Goal: Task Accomplishment & Management: Manage account settings

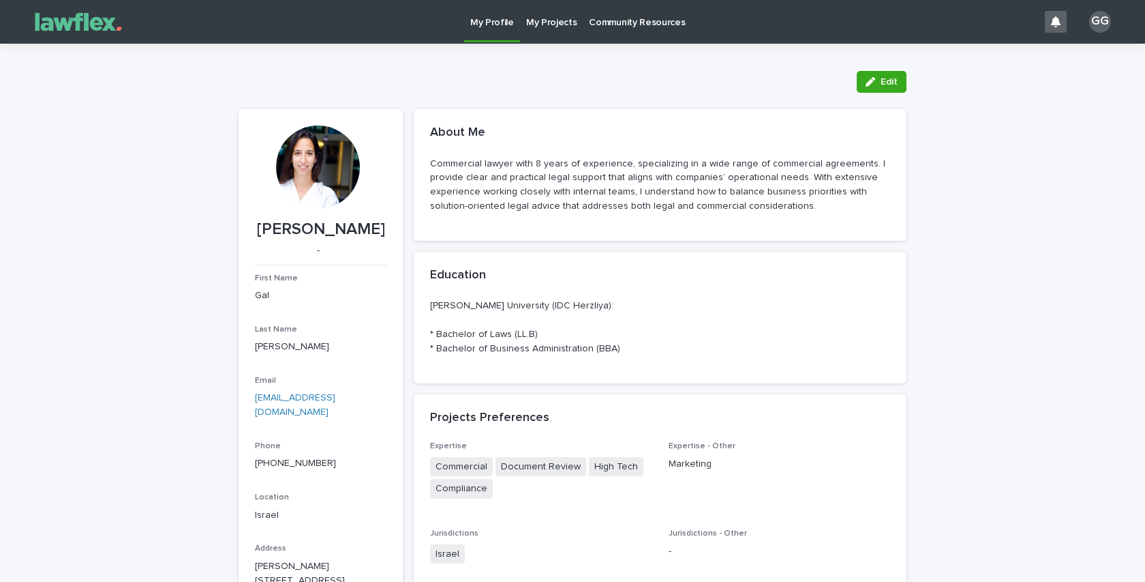
click at [528, 20] on p "My Projects" at bounding box center [551, 14] width 51 height 29
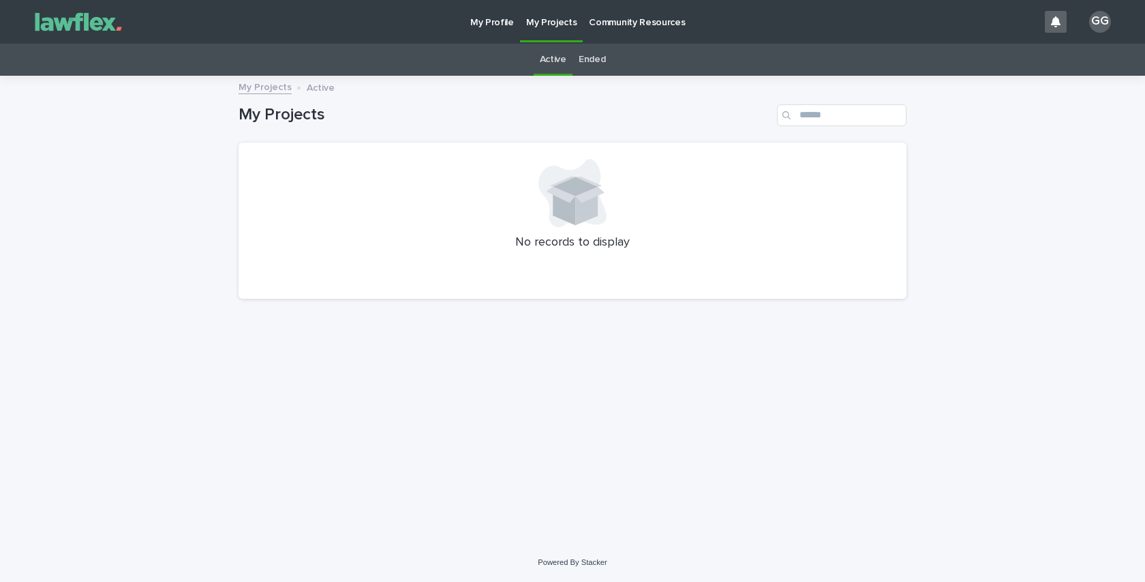
click at [647, 32] on link "Community Resources" at bounding box center [637, 21] width 108 height 42
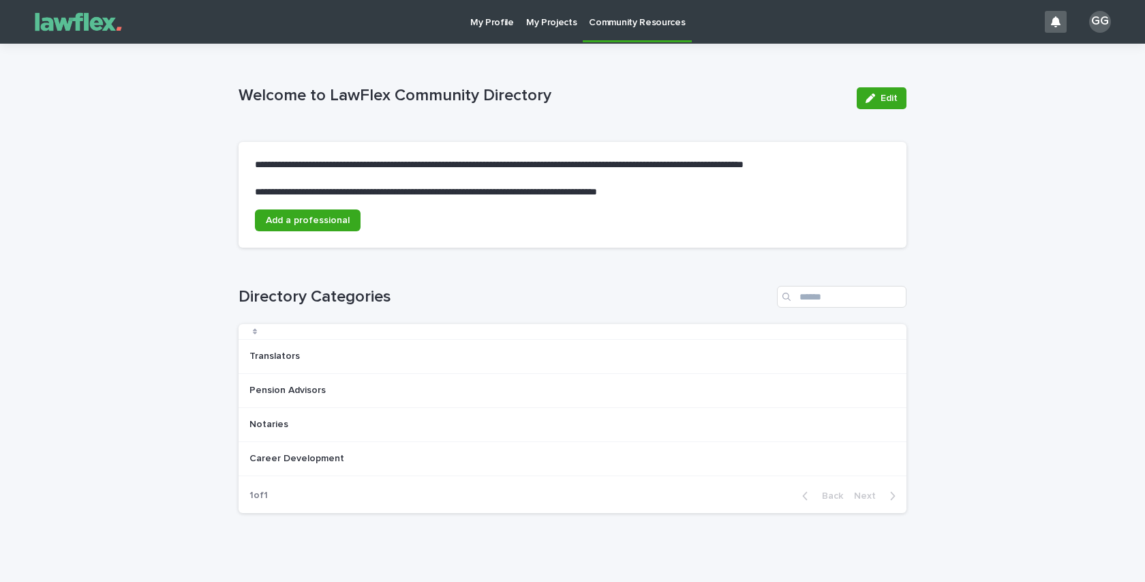
click at [470, 19] on p "My Profile" at bounding box center [492, 14] width 44 height 29
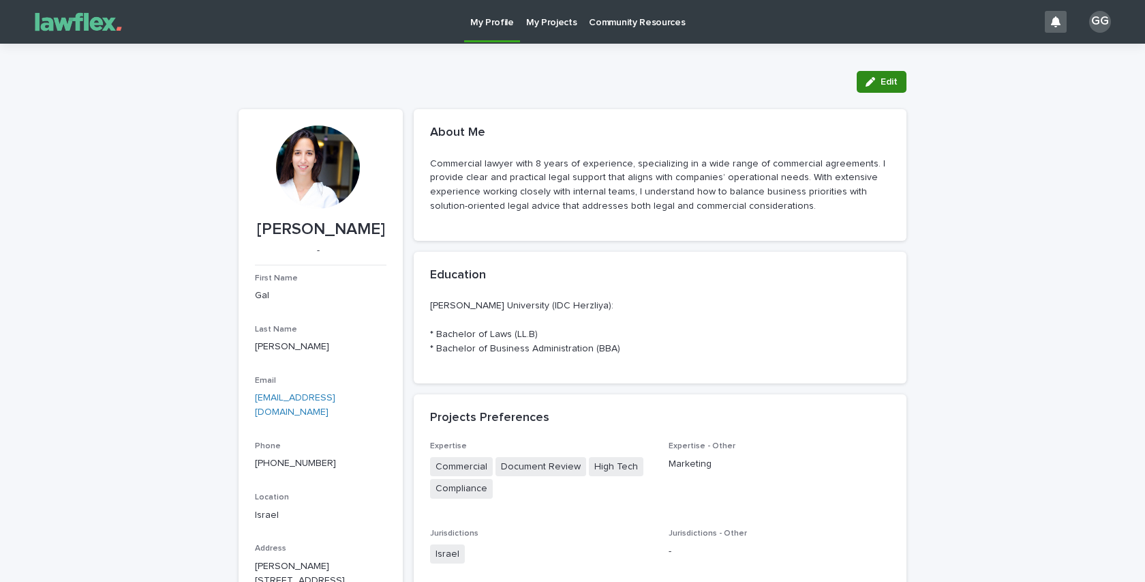
click at [894, 75] on button "Edit" at bounding box center [882, 82] width 50 height 22
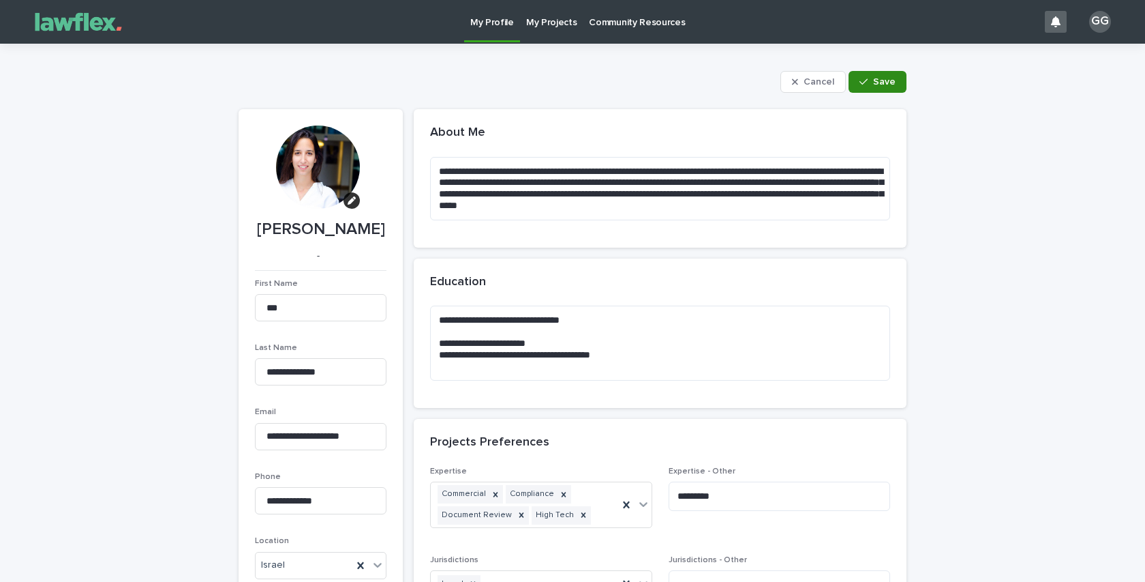
click at [884, 89] on button "Save" at bounding box center [878, 82] width 58 height 22
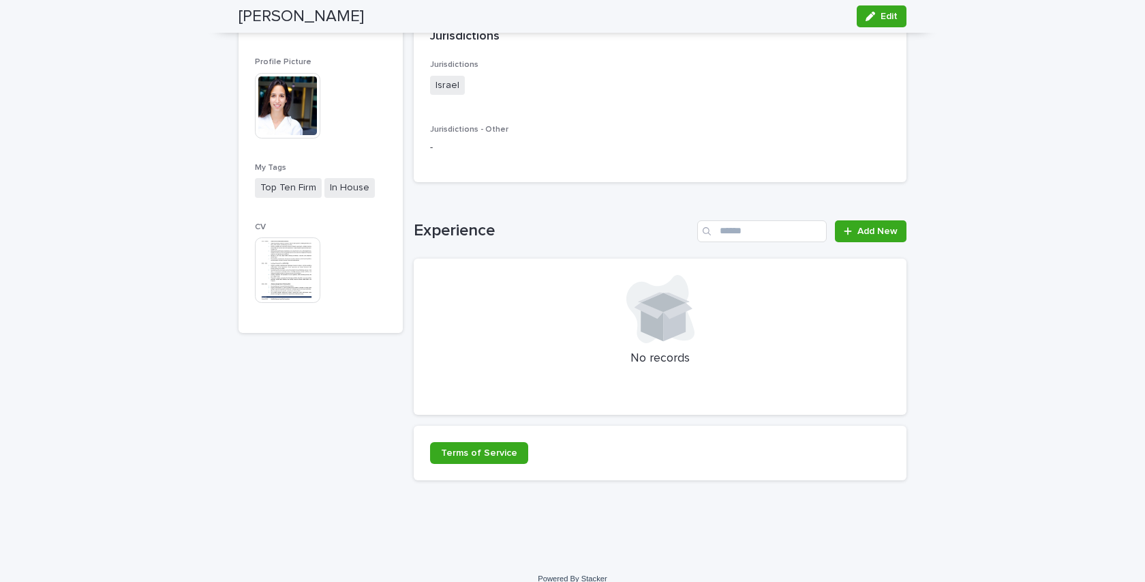
scroll to position [830, 0]
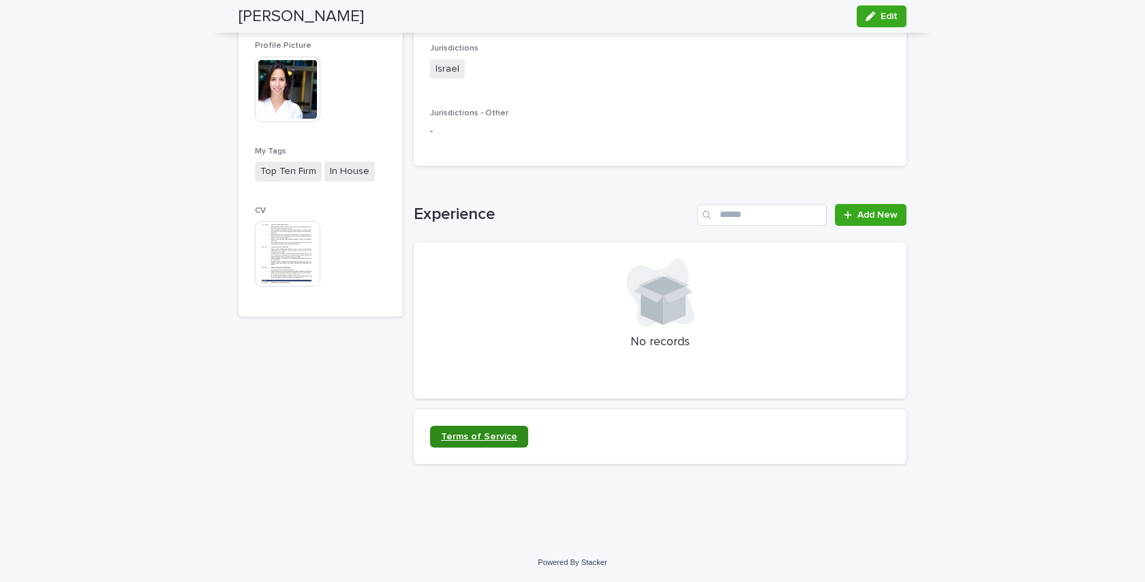
click at [475, 432] on span "Terms of Service" at bounding box center [479, 437] width 76 height 10
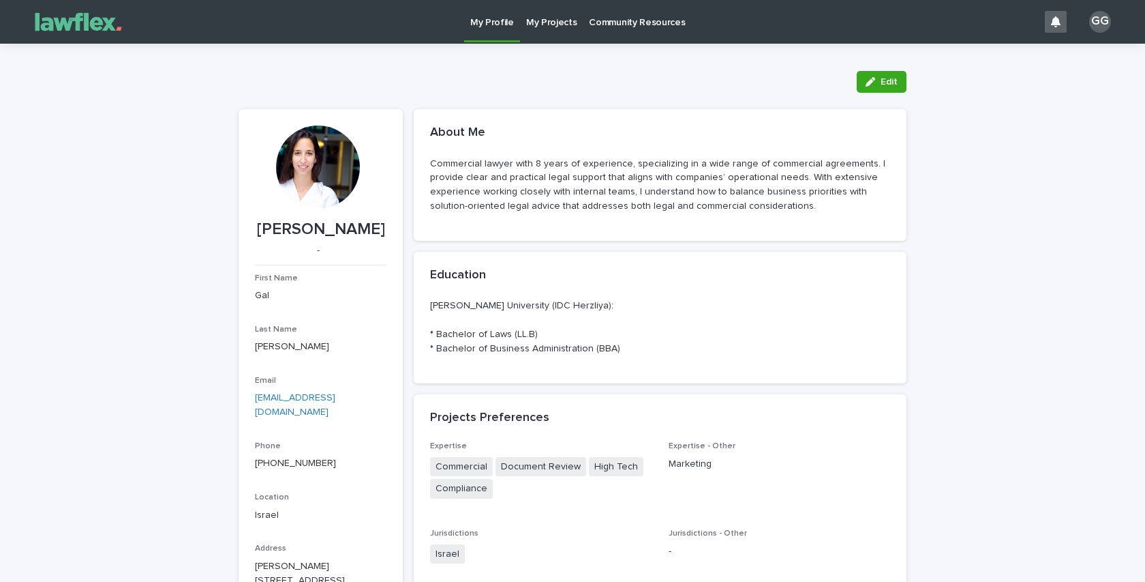
click at [1105, 26] on div "GG" at bounding box center [1100, 22] width 22 height 22
click at [79, 29] on div at bounding box center [572, 22] width 1145 height 44
click at [56, 24] on img at bounding box center [78, 21] width 102 height 27
click at [539, 20] on p "My Projects" at bounding box center [551, 14] width 51 height 29
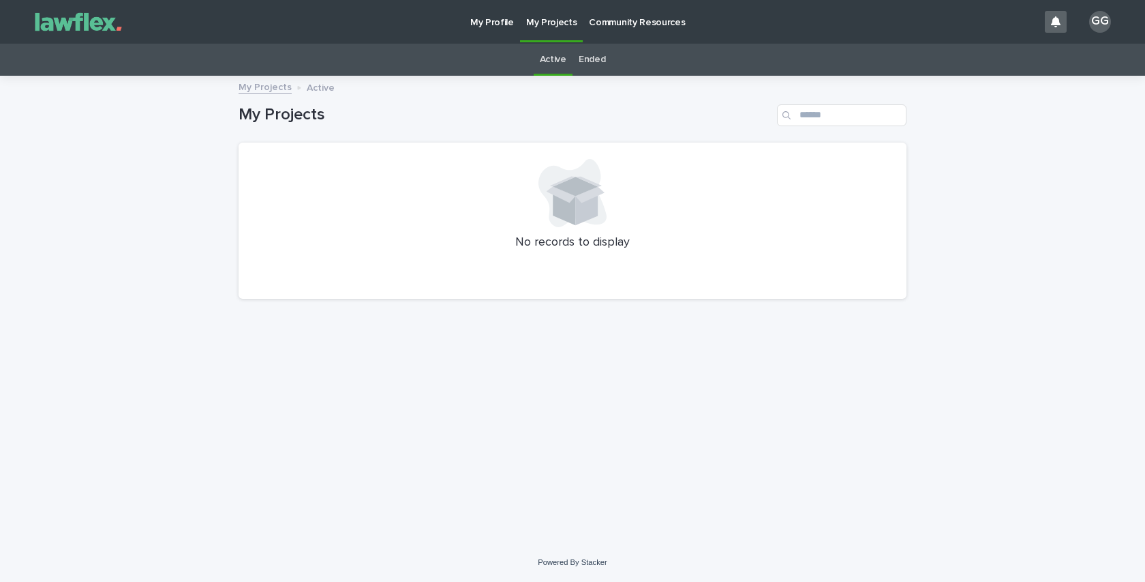
click at [585, 61] on link "Ended" at bounding box center [592, 60] width 27 height 32
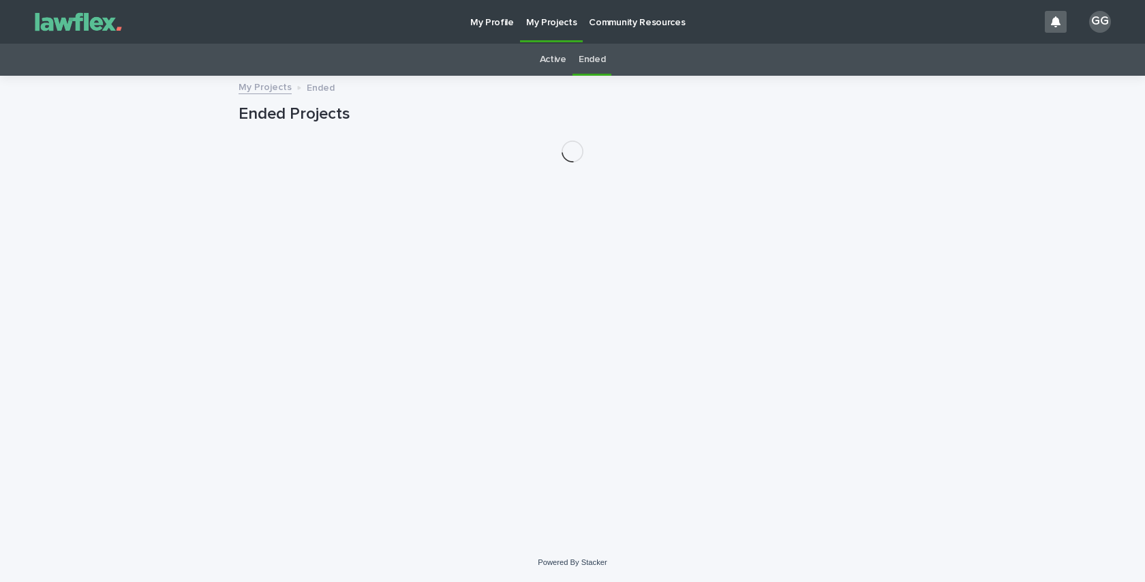
click at [585, 61] on link "Ended" at bounding box center [592, 60] width 27 height 32
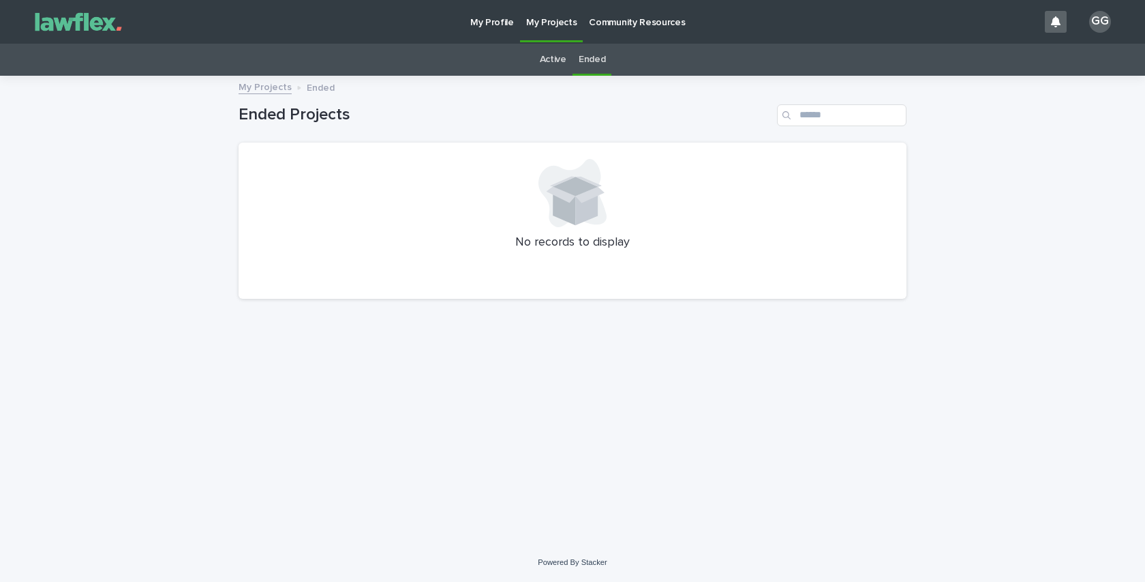
click at [556, 64] on link "Active" at bounding box center [553, 60] width 27 height 32
click at [586, 59] on link "Ended" at bounding box center [592, 60] width 27 height 32
click at [535, 59] on div "Active" at bounding box center [553, 60] width 39 height 32
click at [552, 63] on link "Active" at bounding box center [553, 60] width 27 height 32
click at [637, 19] on p "Community Resources" at bounding box center [637, 14] width 96 height 29
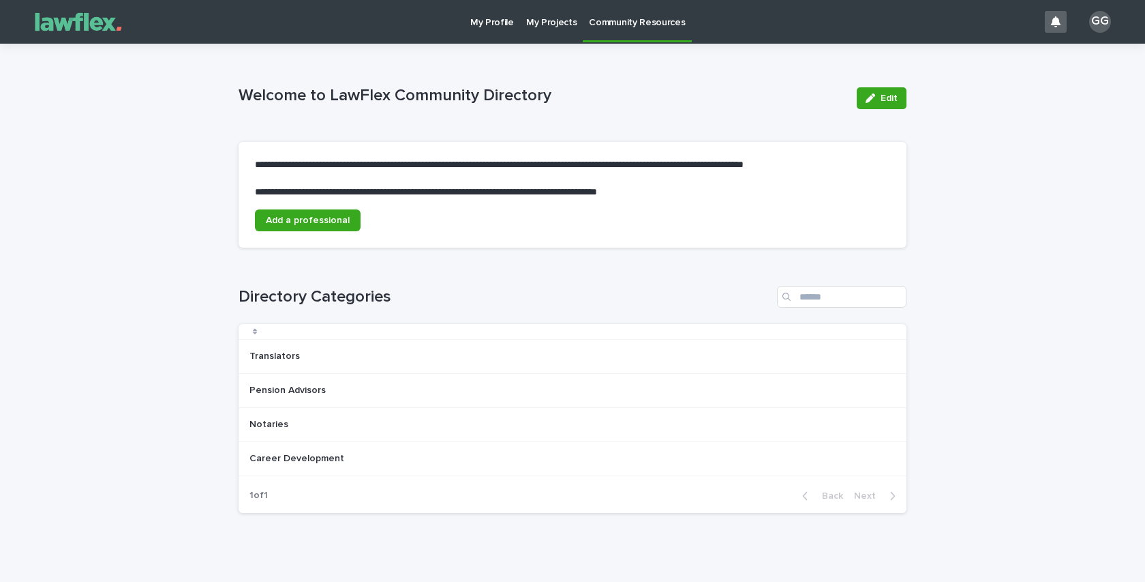
click at [493, 29] on link "My Profile" at bounding box center [492, 21] width 56 height 42
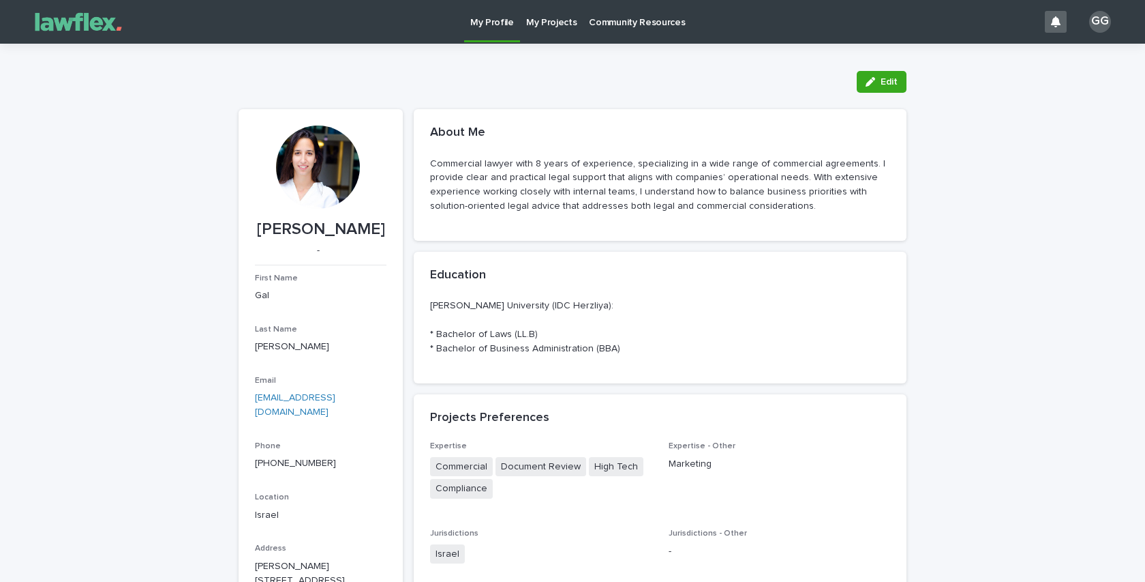
click at [94, 27] on img at bounding box center [78, 21] width 102 height 27
click at [1059, 24] on icon at bounding box center [1056, 21] width 10 height 11
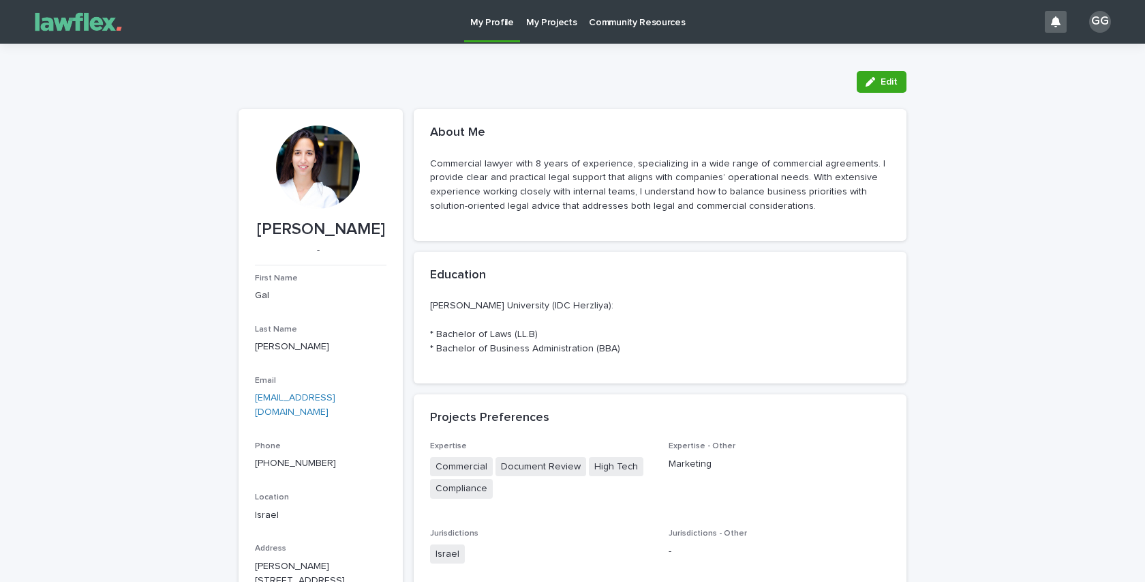
click at [1100, 29] on div "GG" at bounding box center [1100, 22] width 22 height 22
click at [886, 157] on p "Commercial lawyer with 8 years of experience, specializing in a wide range of c…" at bounding box center [660, 185] width 460 height 57
